Goal: Transaction & Acquisition: Purchase product/service

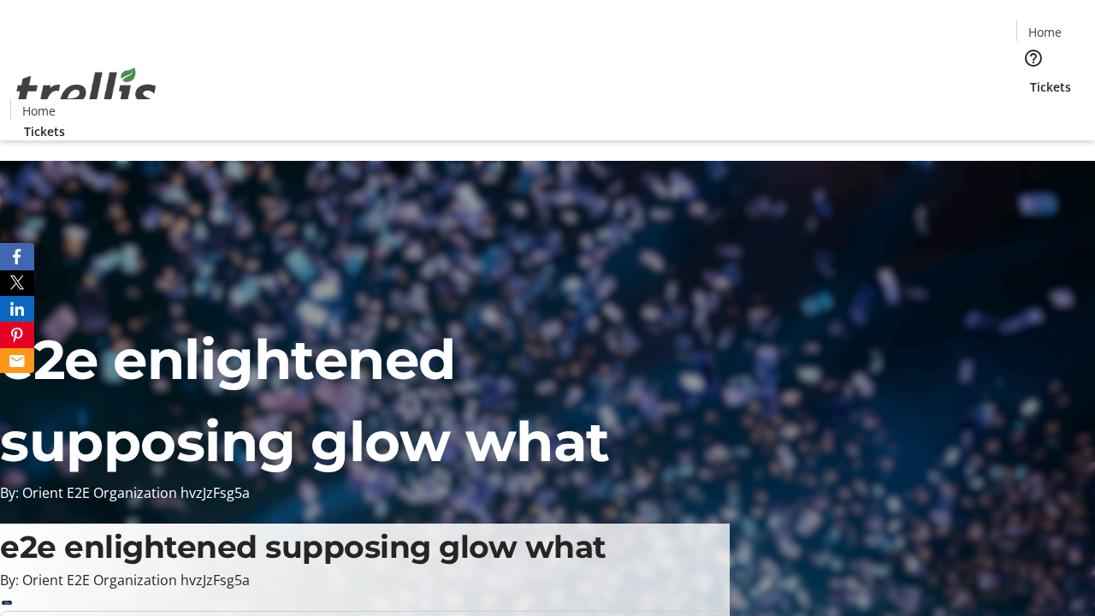
click at [1030, 78] on span "Tickets" at bounding box center [1050, 87] width 41 height 18
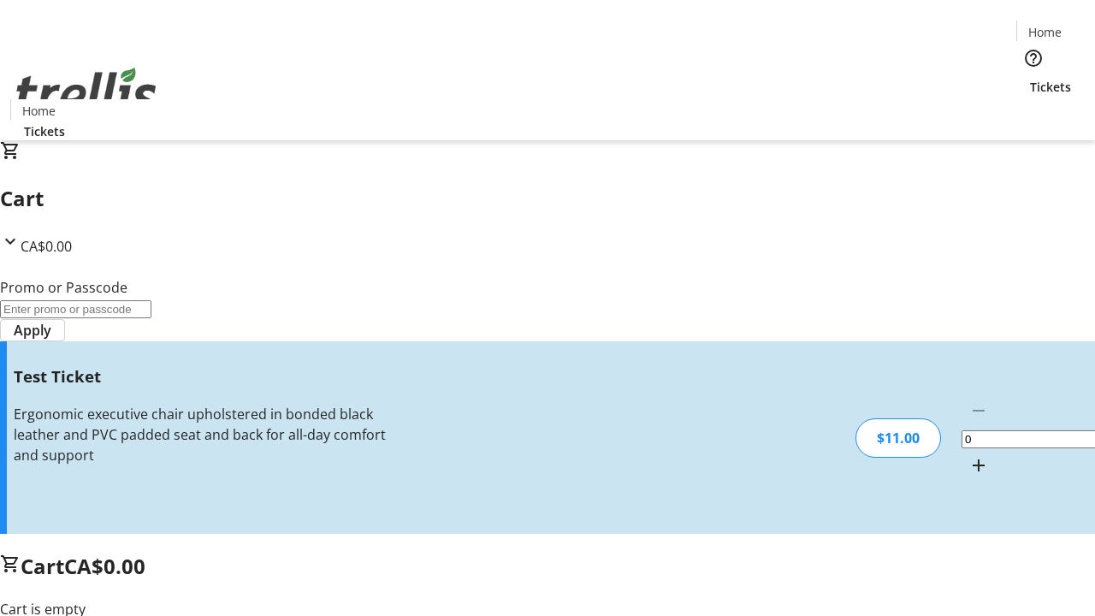
click at [968, 455] on mat-icon "Increment by one" at bounding box center [978, 465] width 21 height 21
type input "1"
type input "UNLOCK"
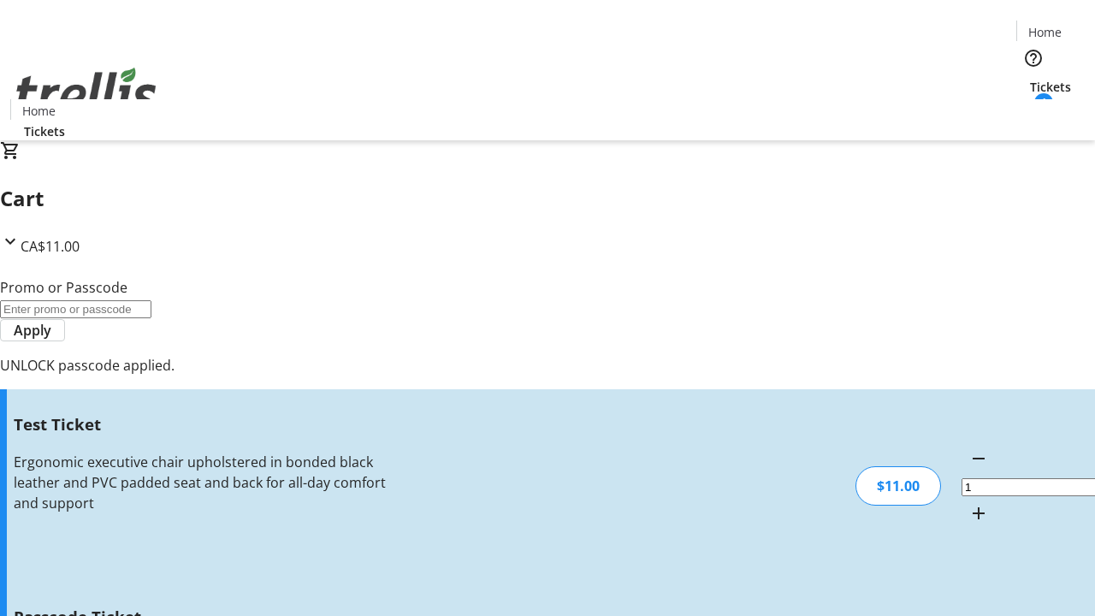
type input "5"
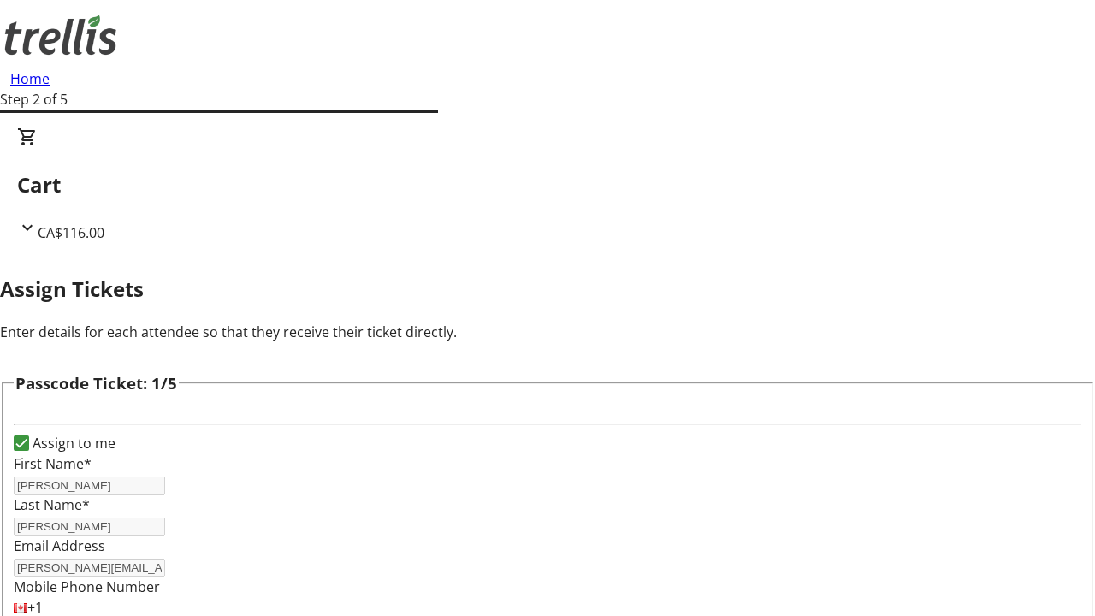
type input "[PERSON_NAME]"
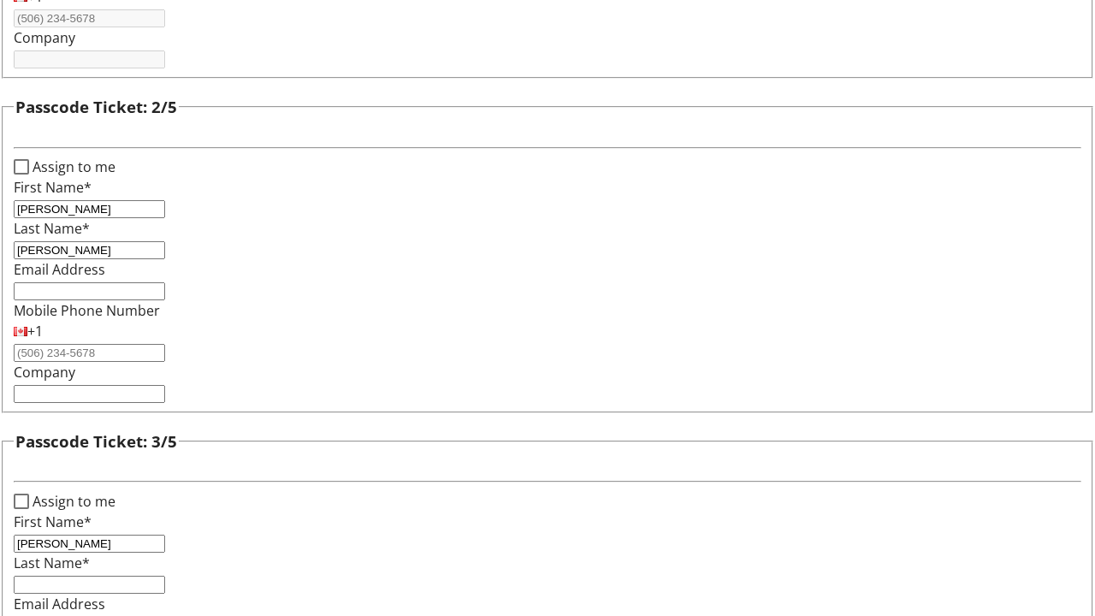
type input "[PERSON_NAME]"
type input "Von"
type input "[PERSON_NAME]"
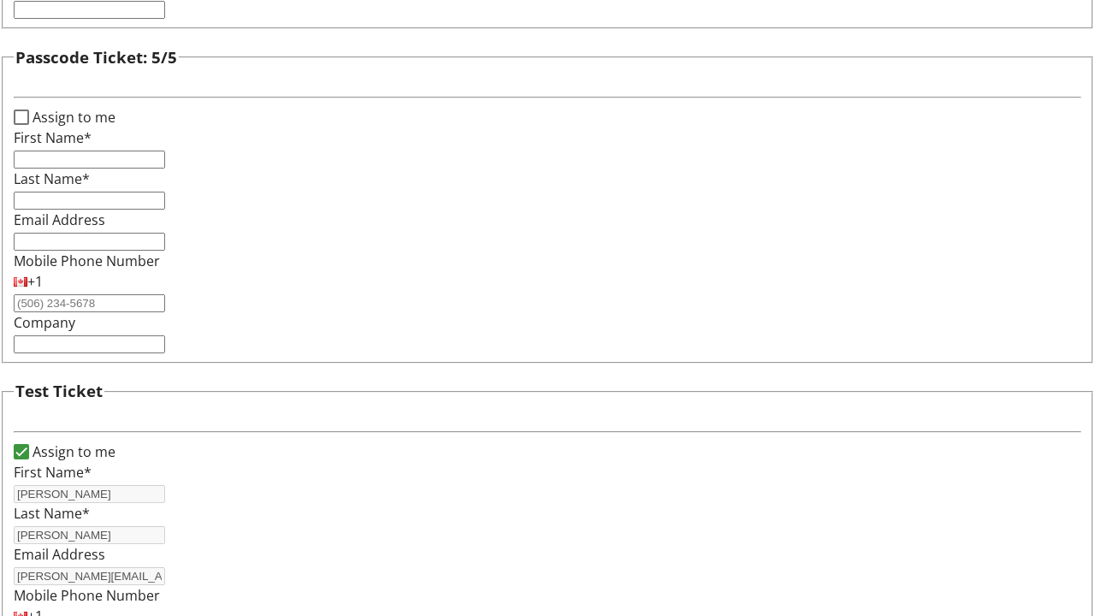
type input "[PERSON_NAME]"
click at [29, 125] on input "Assign to me" at bounding box center [21, 116] width 15 height 15
checkbox input "true"
type input "[PERSON_NAME]"
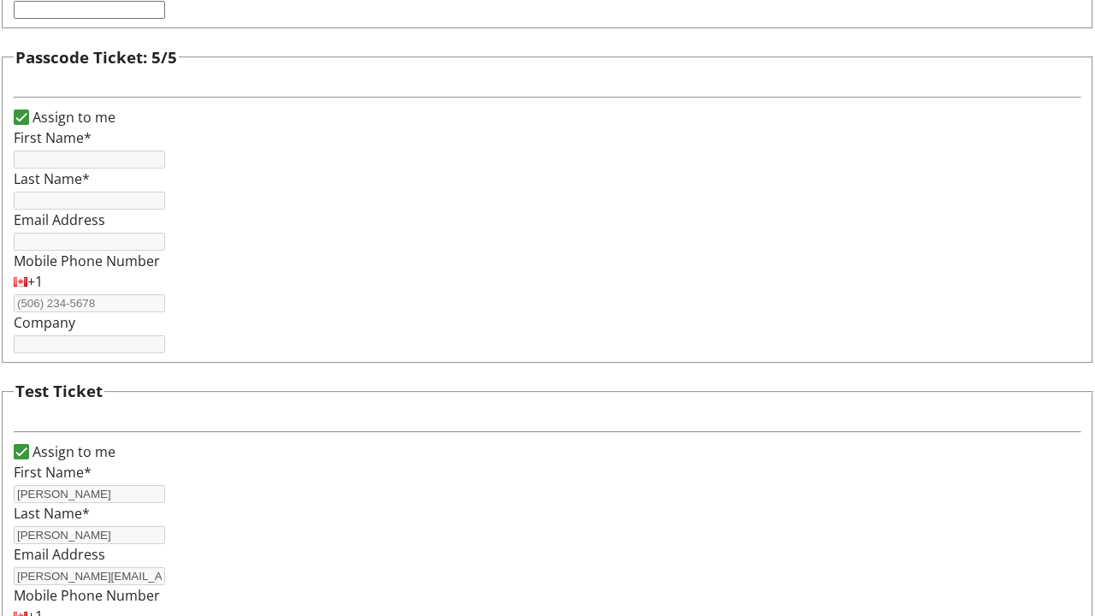
type input "[PERSON_NAME]"
type input "[PERSON_NAME][EMAIL_ADDRESS][PERSON_NAME][DOMAIN_NAME]"
